Goal: Find specific page/section: Find specific page/section

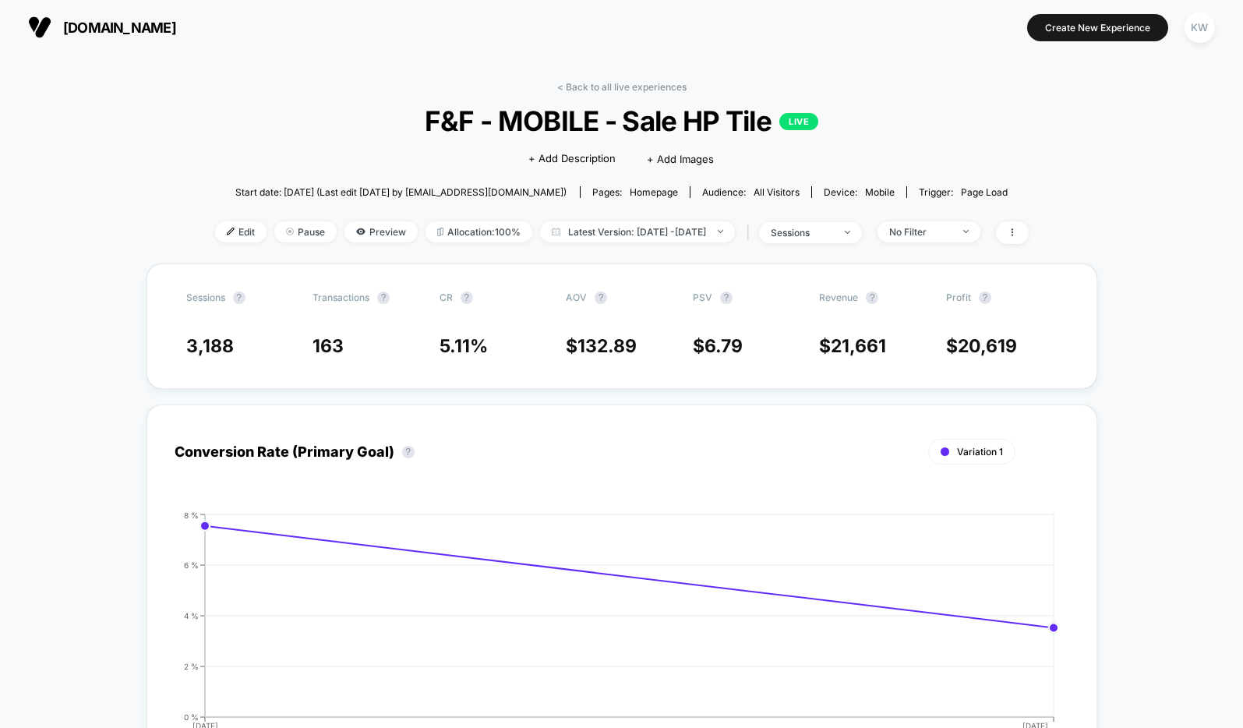
click at [79, 27] on span "[DOMAIN_NAME]" at bounding box center [119, 27] width 113 height 16
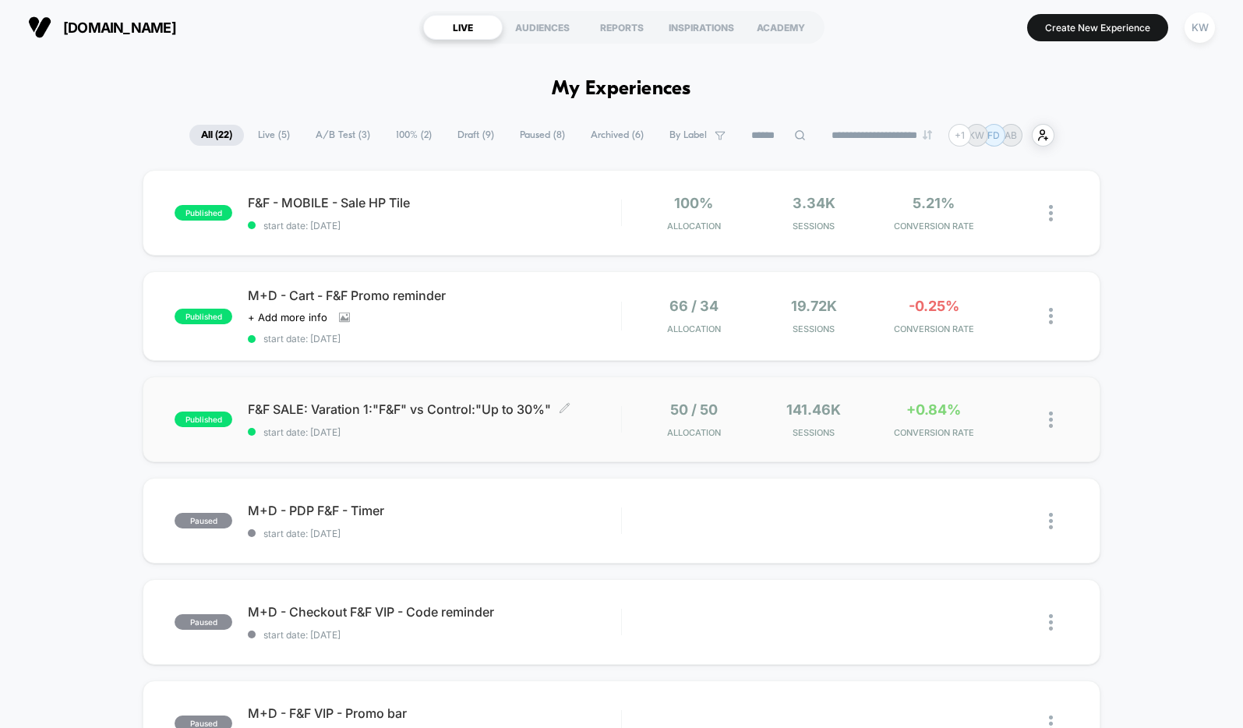
click at [453, 420] on div "F&F SALE: Varation 1:"F&F" vs Control:"Up to 30%" Click to edit experience deta…" at bounding box center [434, 419] width 372 height 37
